Goal: Task Accomplishment & Management: Use online tool/utility

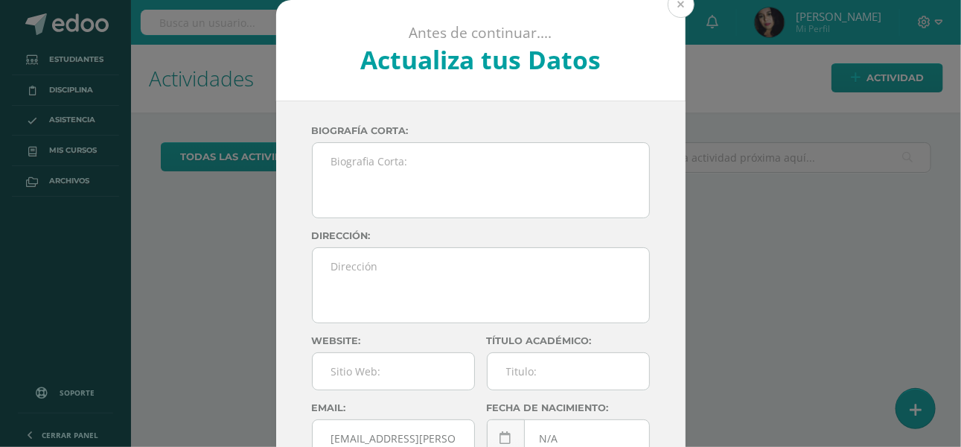
click at [673, 4] on button at bounding box center [681, 4] width 27 height 27
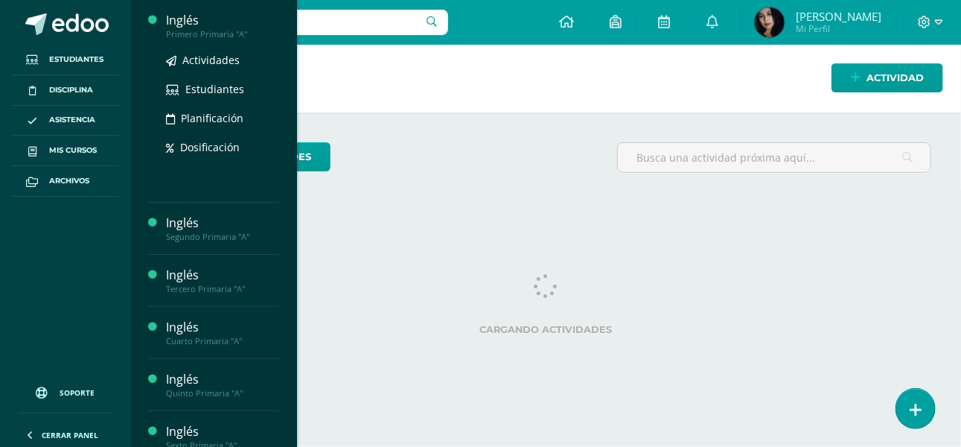
click at [178, 24] on div "Inglés" at bounding box center [222, 20] width 113 height 17
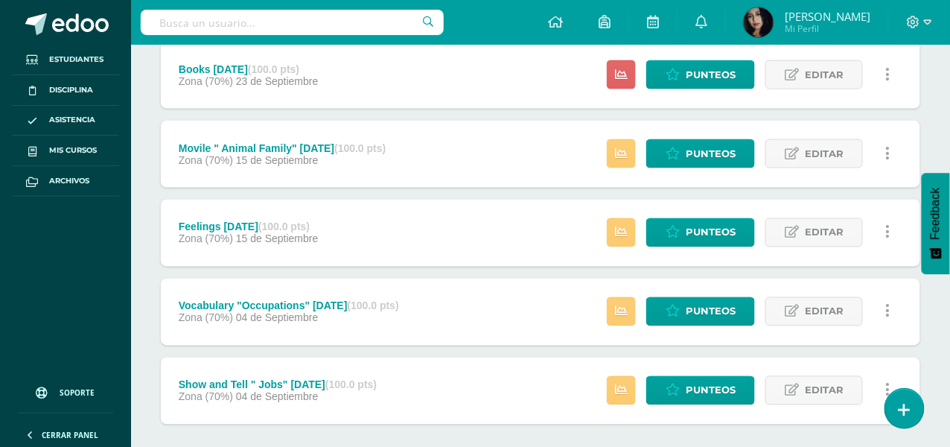
scroll to position [452, 0]
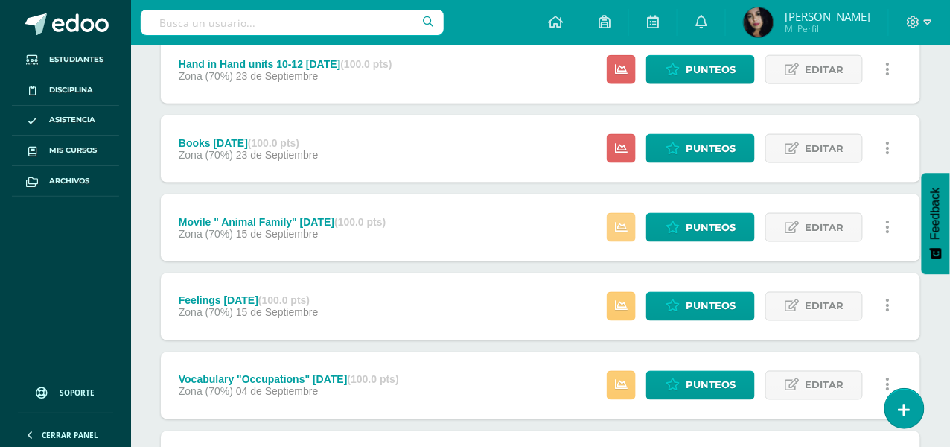
click at [612, 211] on div "Estatus de Actividad: 1 Estudiantes sin calificar 0 Estudiantes con cero Media …" at bounding box center [752, 227] width 336 height 67
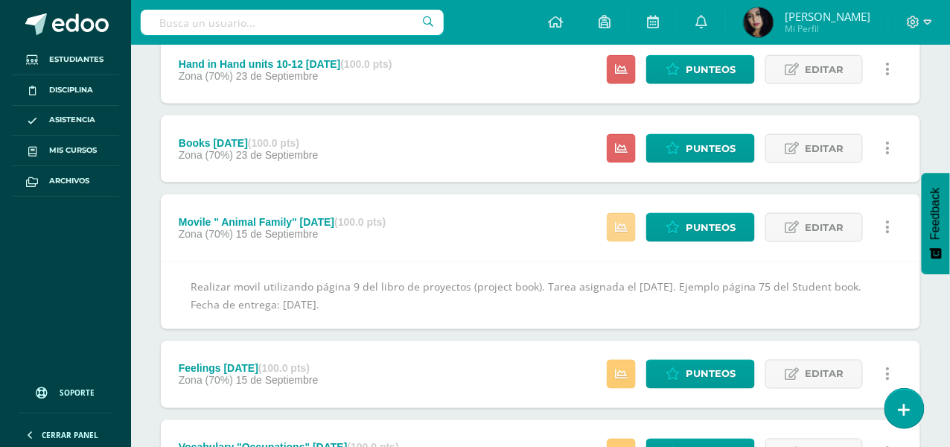
click at [627, 227] on icon at bounding box center [621, 227] width 13 height 13
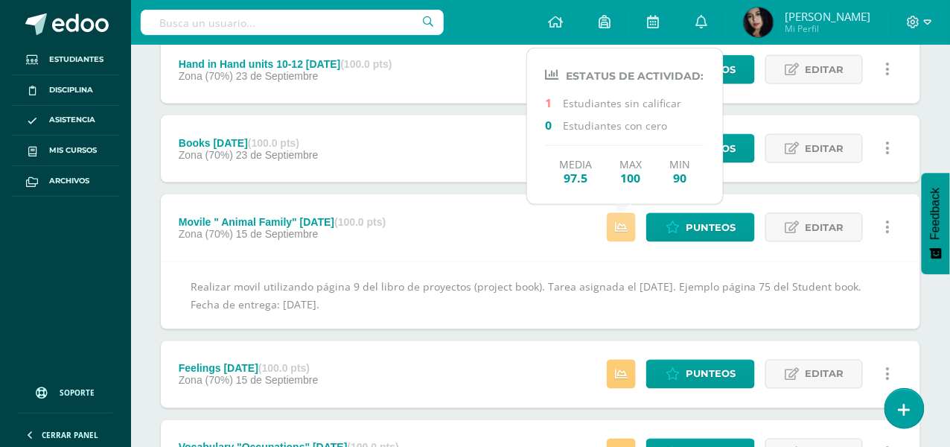
click at [627, 228] on icon at bounding box center [621, 227] width 13 height 13
click at [626, 223] on icon at bounding box center [621, 227] width 13 height 13
click at [622, 377] on icon at bounding box center [621, 374] width 13 height 13
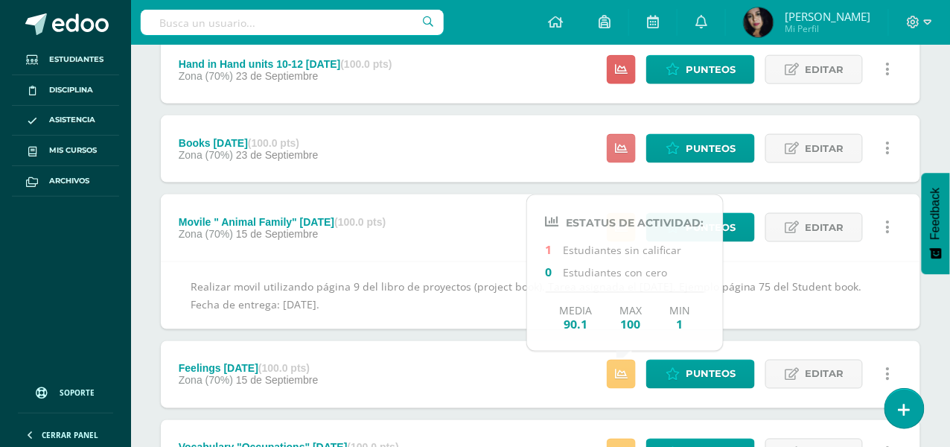
click at [627, 147] on icon at bounding box center [621, 148] width 13 height 13
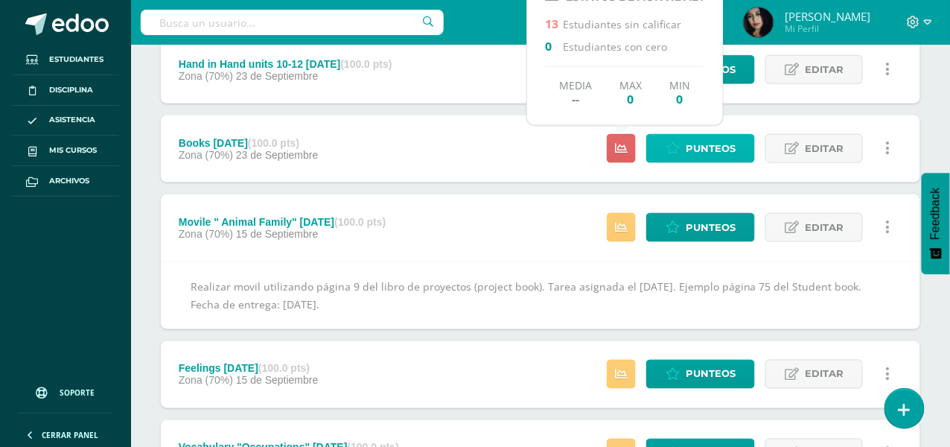
click at [723, 142] on span "Punteos" at bounding box center [710, 149] width 50 height 28
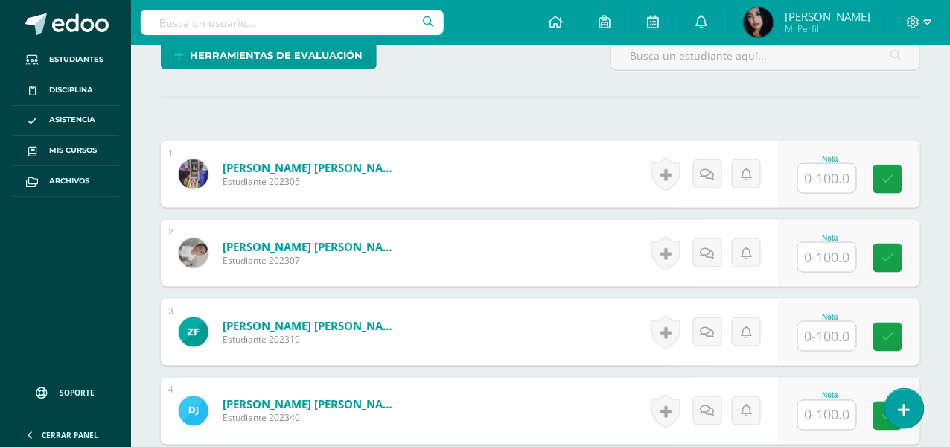
scroll to position [391, 0]
click at [827, 175] on input "text" at bounding box center [827, 177] width 58 height 29
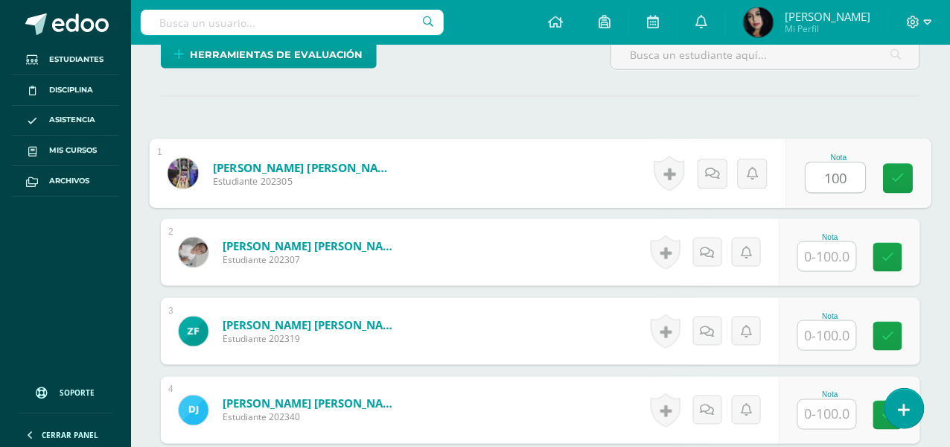
type input "100"
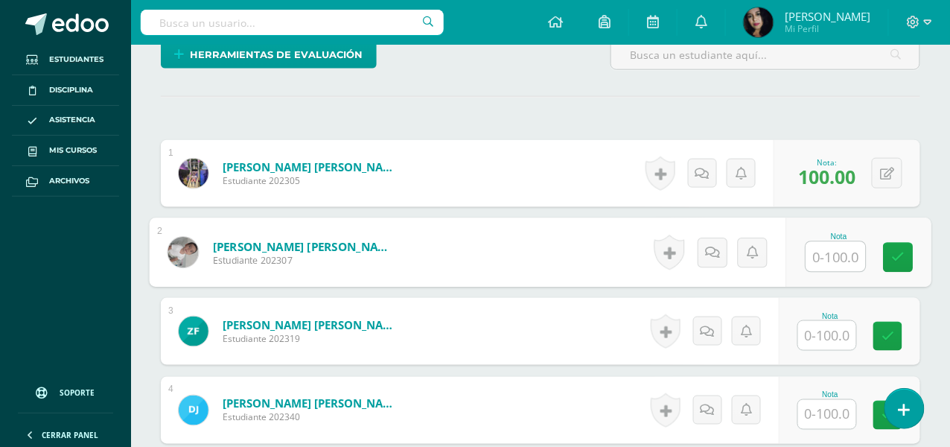
scroll to position [466, 0]
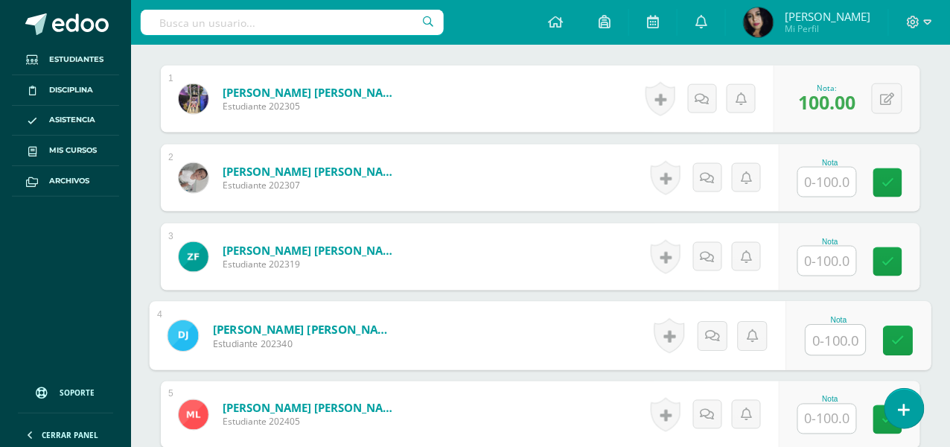
click at [831, 336] on input "text" at bounding box center [836, 340] width 60 height 30
type input "70"
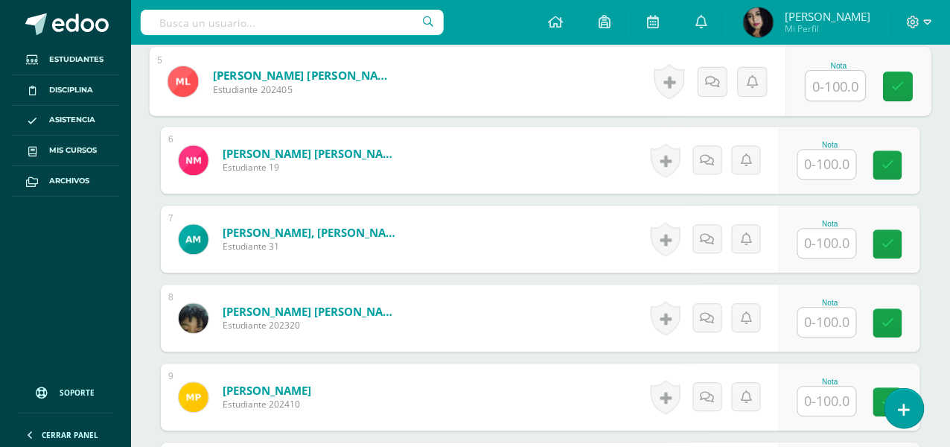
scroll to position [838, 0]
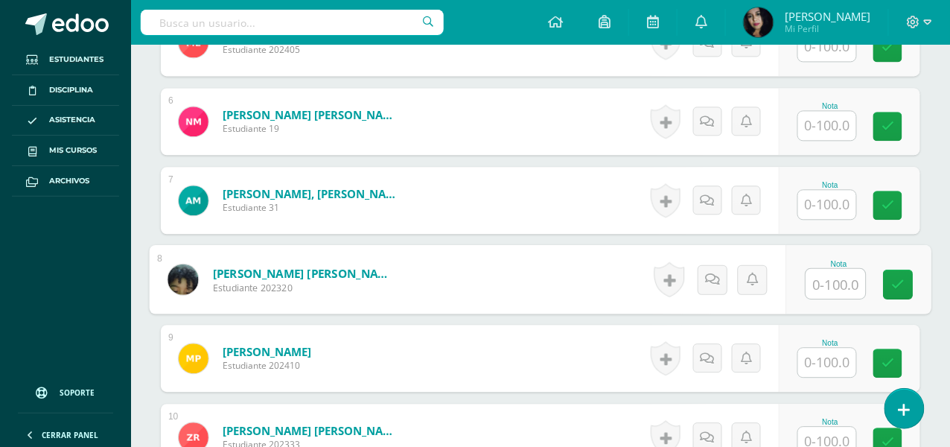
click at [829, 278] on input "text" at bounding box center [836, 284] width 60 height 30
type input "100"
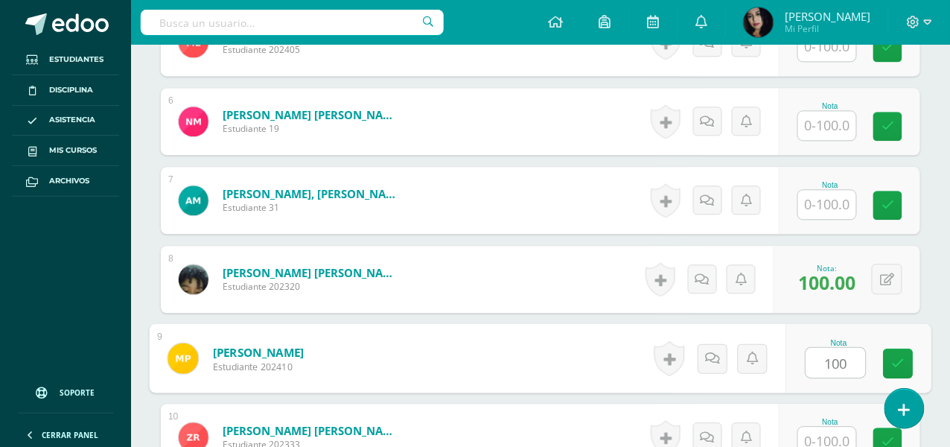
type input "100"
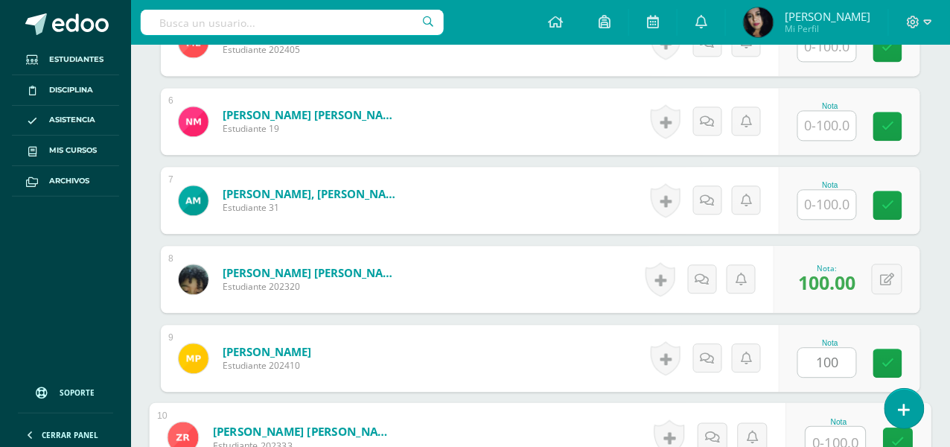
scroll to position [843, 0]
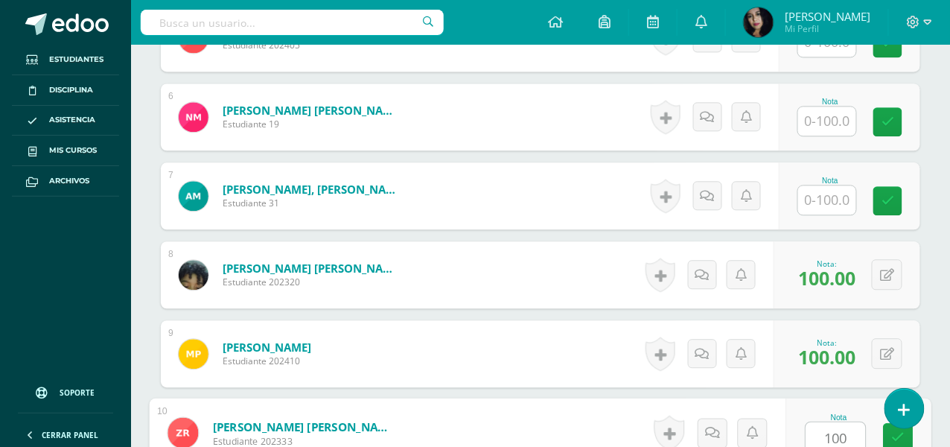
type input "100"
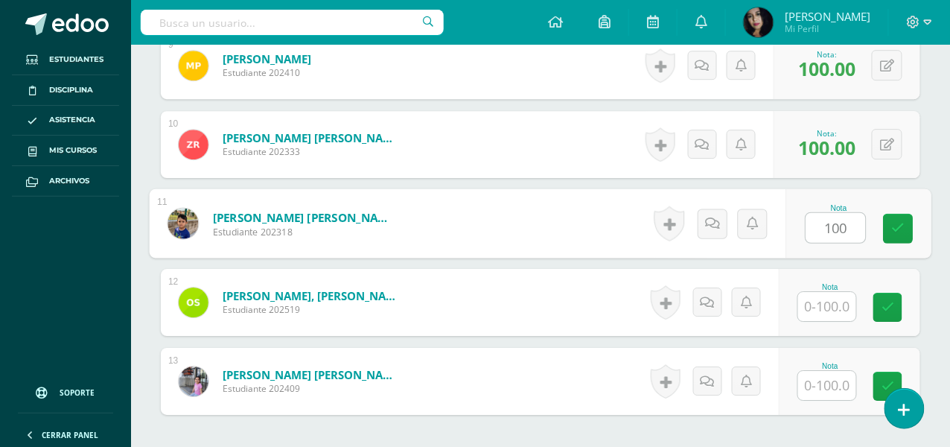
type input "100"
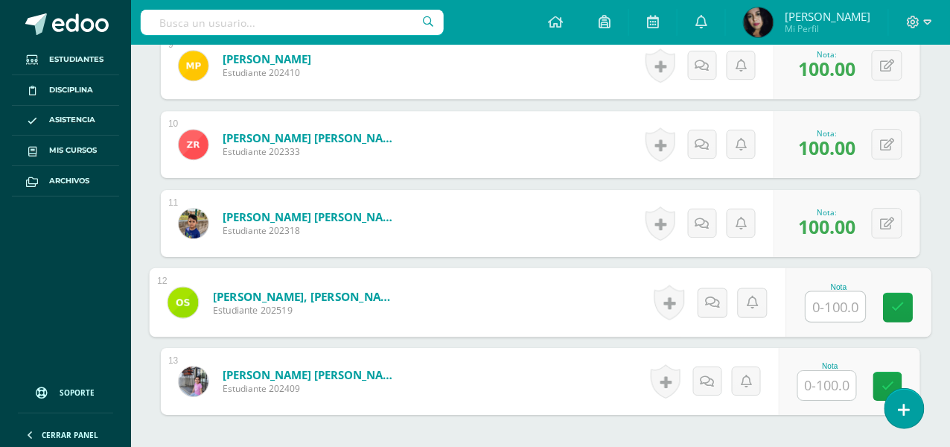
type input "1"
click at [906, 304] on link at bounding box center [898, 308] width 30 height 30
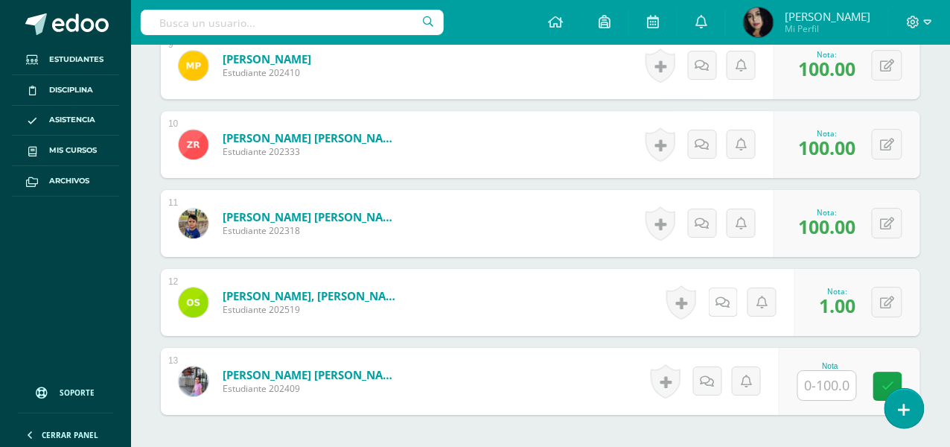
click at [723, 301] on icon at bounding box center [723, 302] width 14 height 13
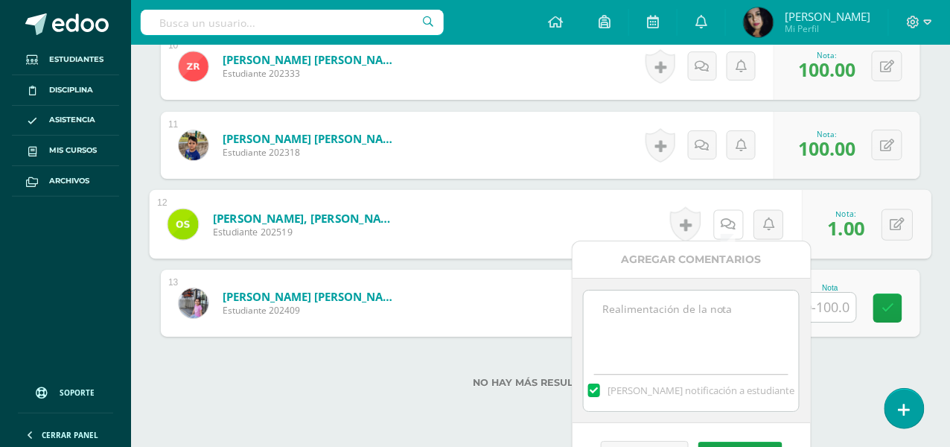
scroll to position [1265, 0]
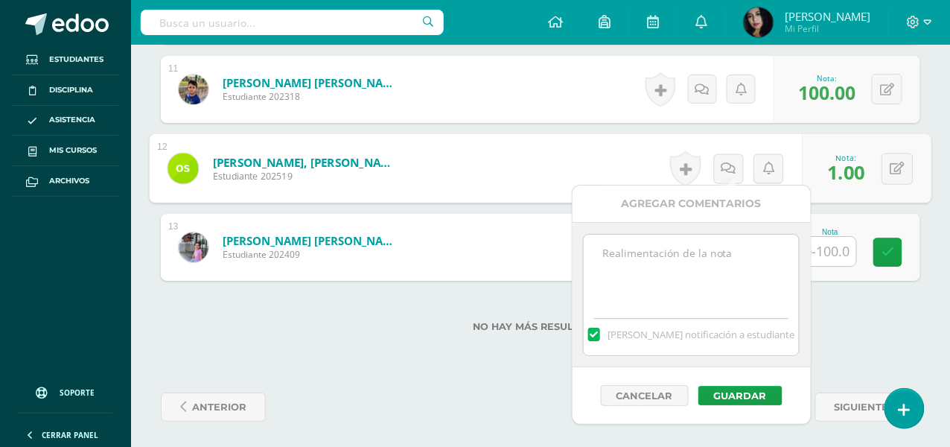
click at [641, 237] on textarea at bounding box center [691, 271] width 215 height 74
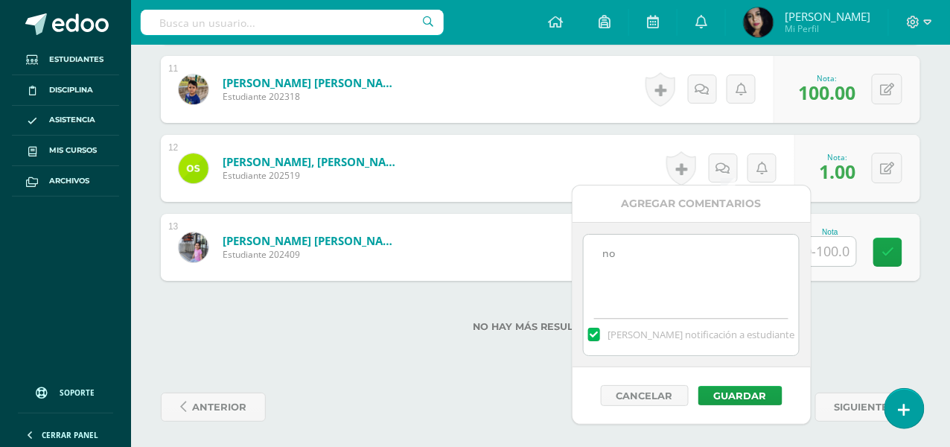
type textarea "n"
type textarea "No presentó ejercicios realizados en el workbooj."
click at [740, 390] on button "Guardar" at bounding box center [740, 395] width 84 height 19
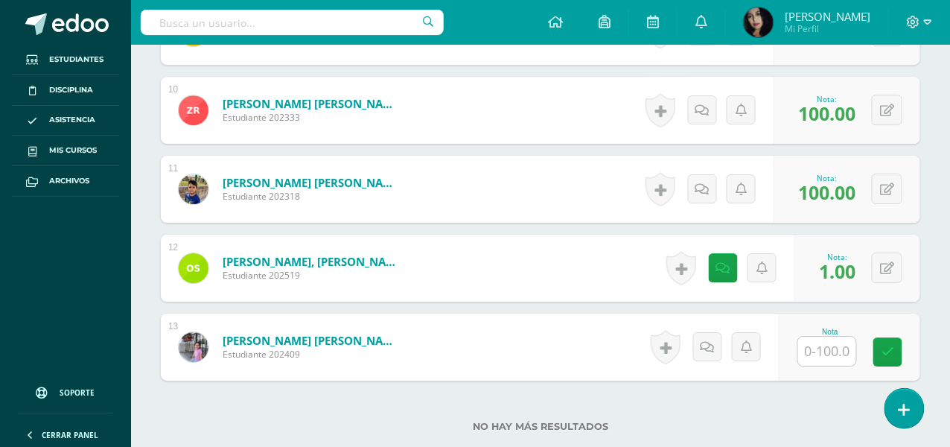
scroll to position [1116, 0]
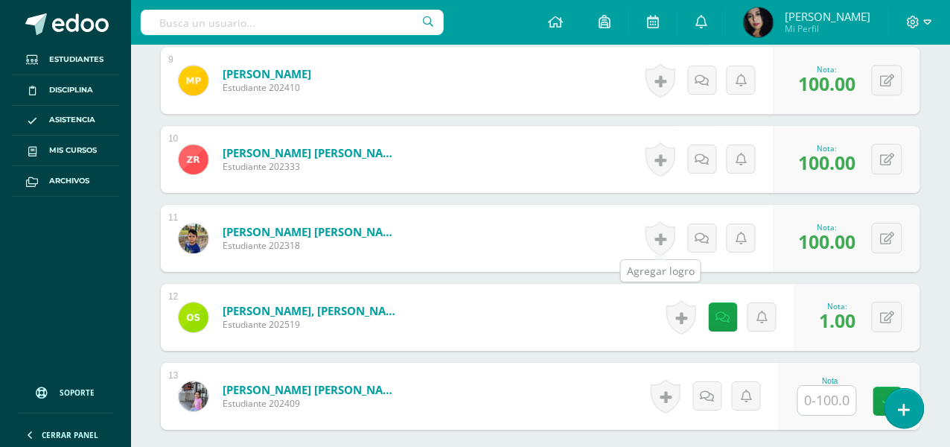
click at [462, 253] on form "Sánchez Hernández, Francisco Andrés Estudiante 202318 Nota 100.00 0 Logros" at bounding box center [540, 238] width 759 height 67
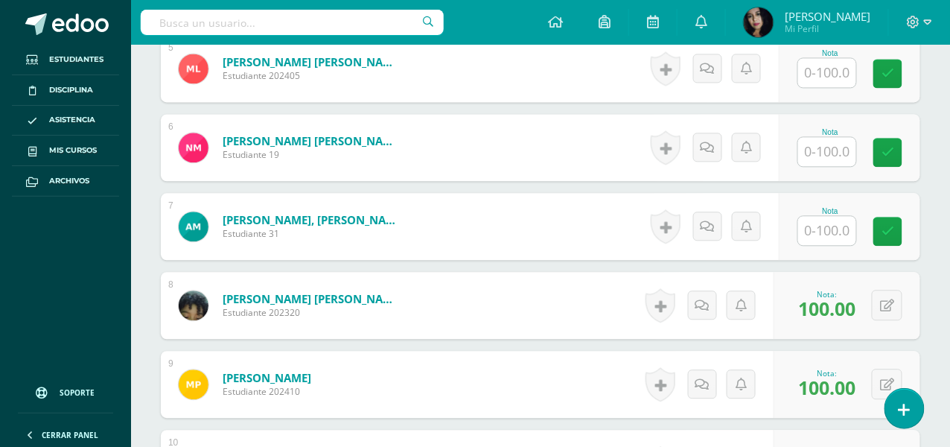
scroll to position [744, 0]
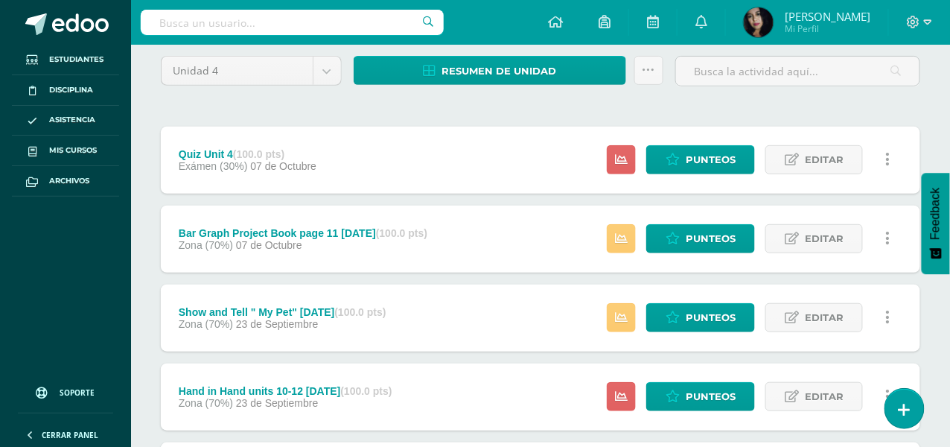
scroll to position [149, 0]
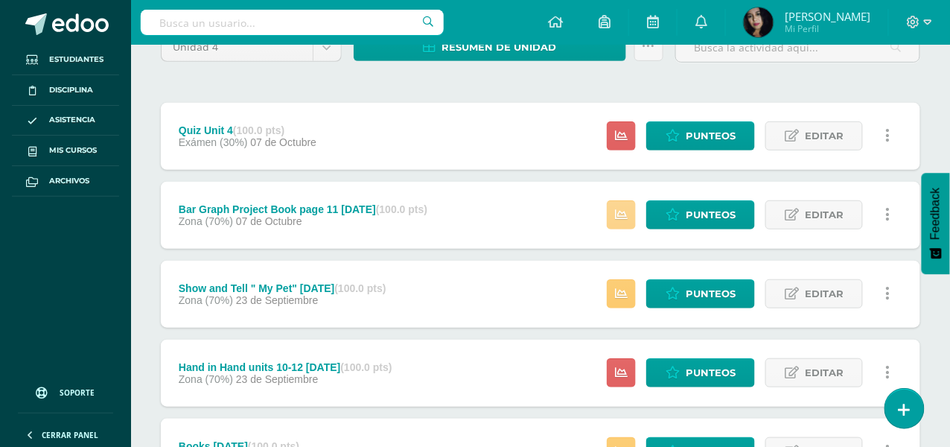
click at [632, 210] on link at bounding box center [621, 214] width 29 height 29
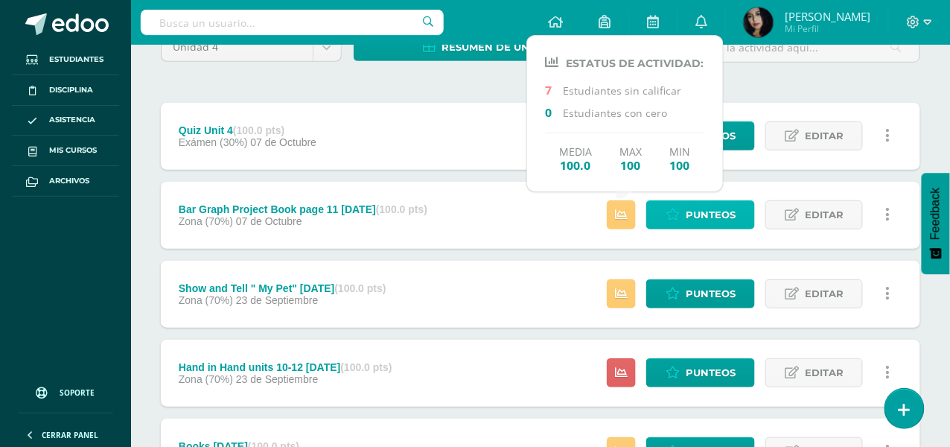
click at [737, 219] on link "Punteos" at bounding box center [700, 214] width 109 height 29
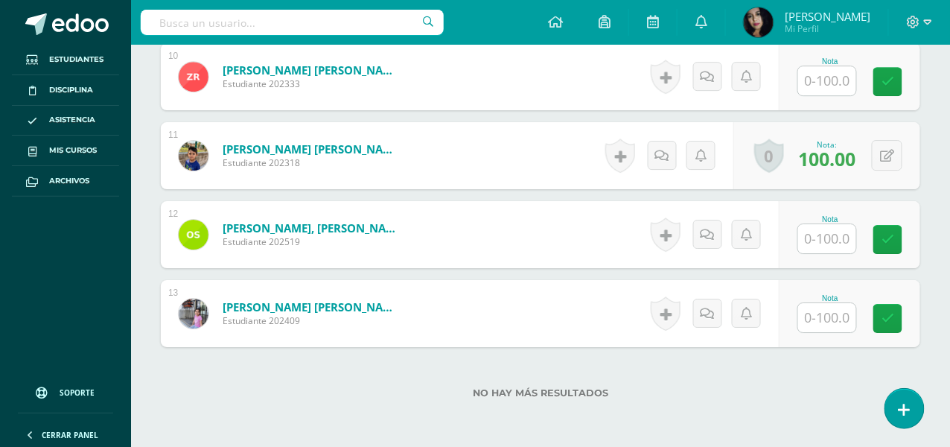
scroll to position [1265, 0]
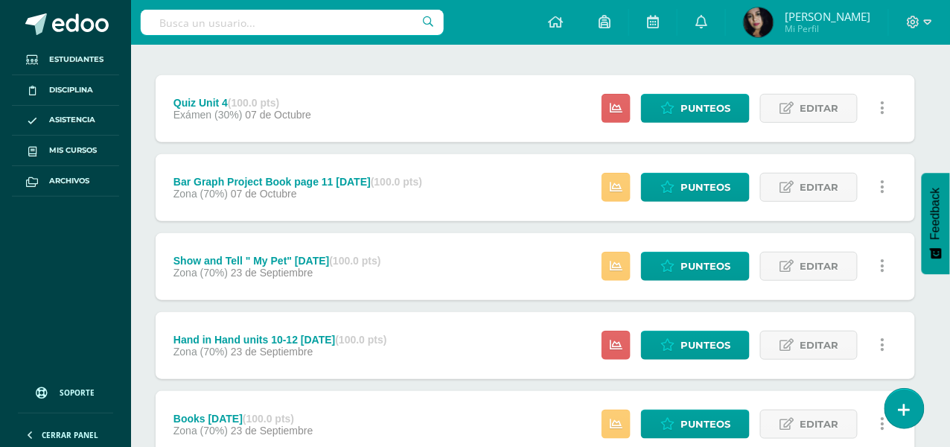
scroll to position [223, 5]
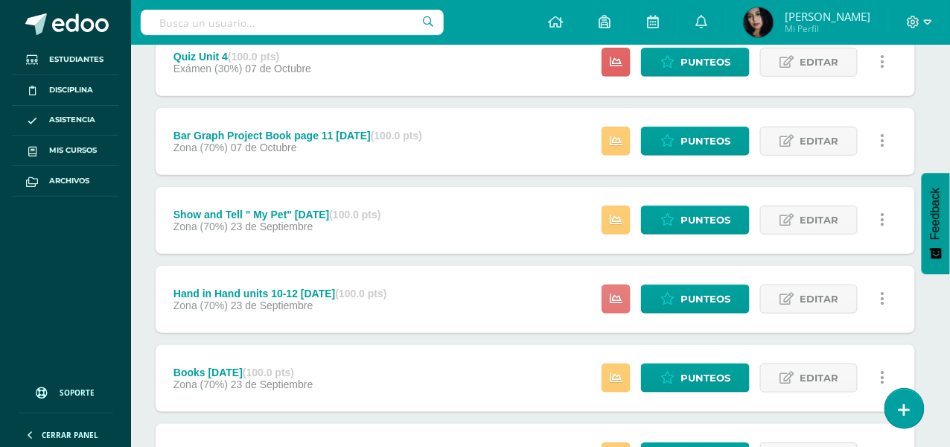
click at [629, 291] on link at bounding box center [615, 298] width 29 height 29
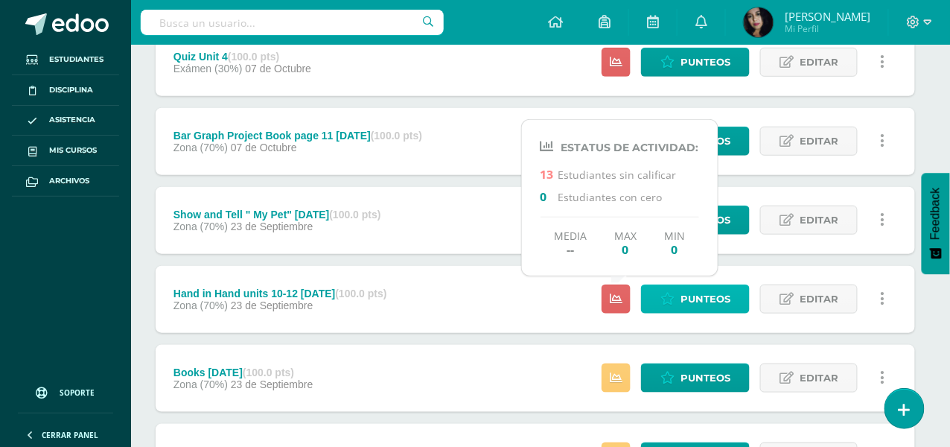
click at [673, 293] on icon at bounding box center [667, 299] width 14 height 13
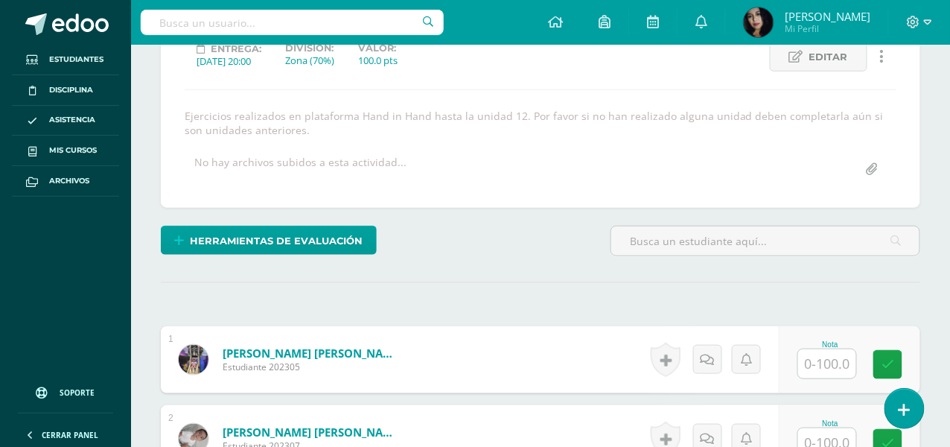
scroll to position [220, 0]
